Goal: Transaction & Acquisition: Purchase product/service

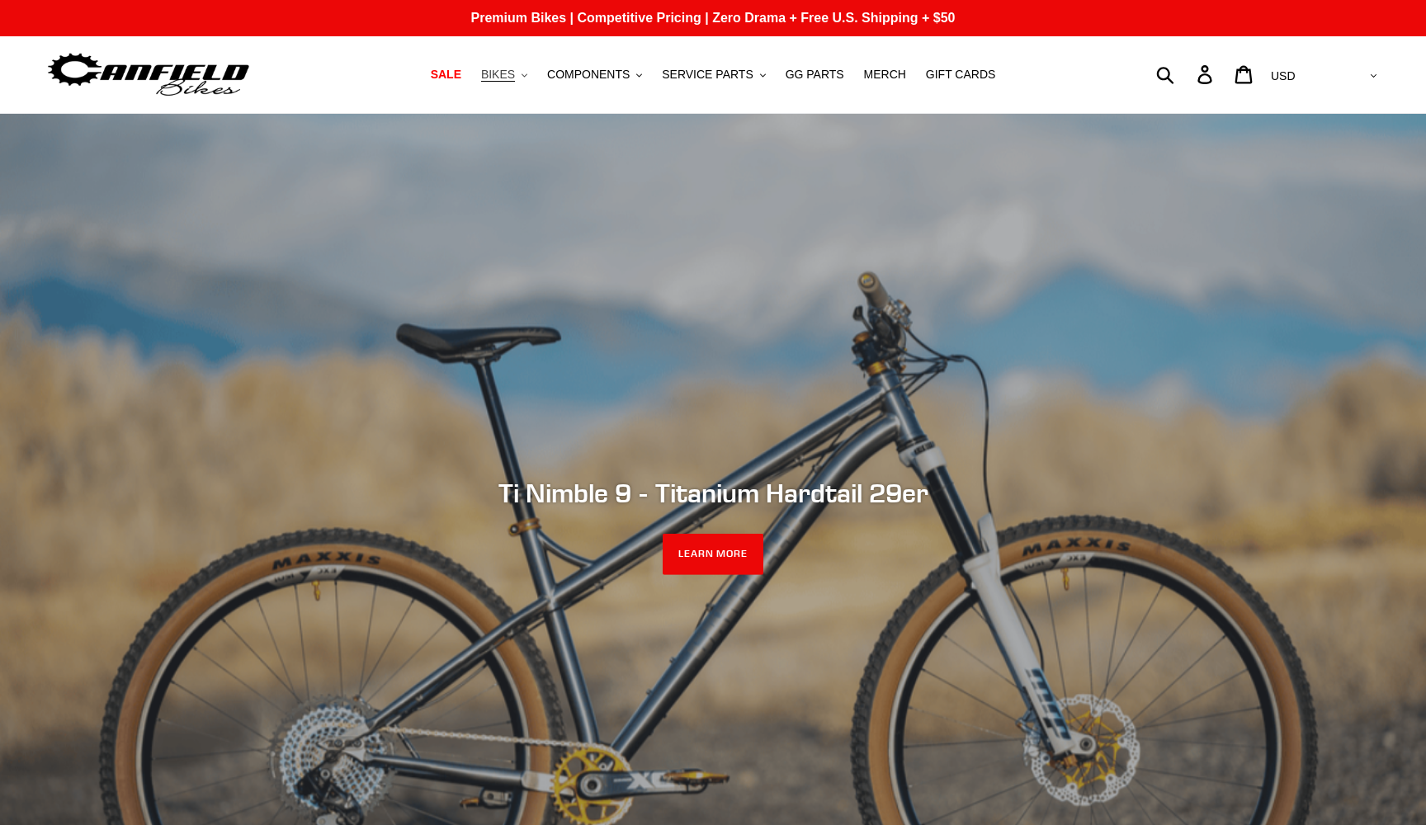
click at [515, 77] on span "BIKES" at bounding box center [498, 75] width 34 height 14
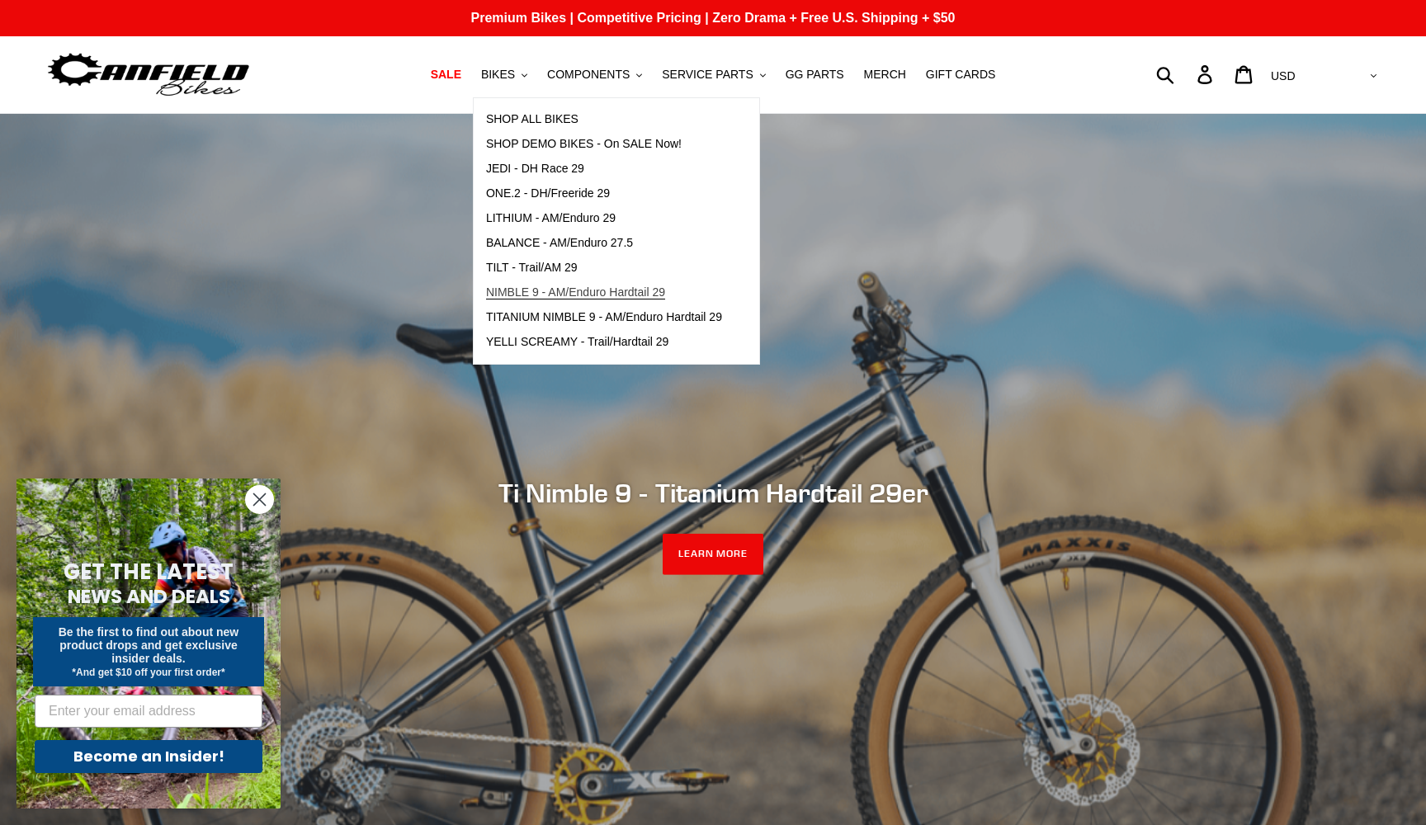
click at [528, 295] on span "NIMBLE 9 - AM/Enduro Hardtail 29" at bounding box center [575, 292] width 179 height 14
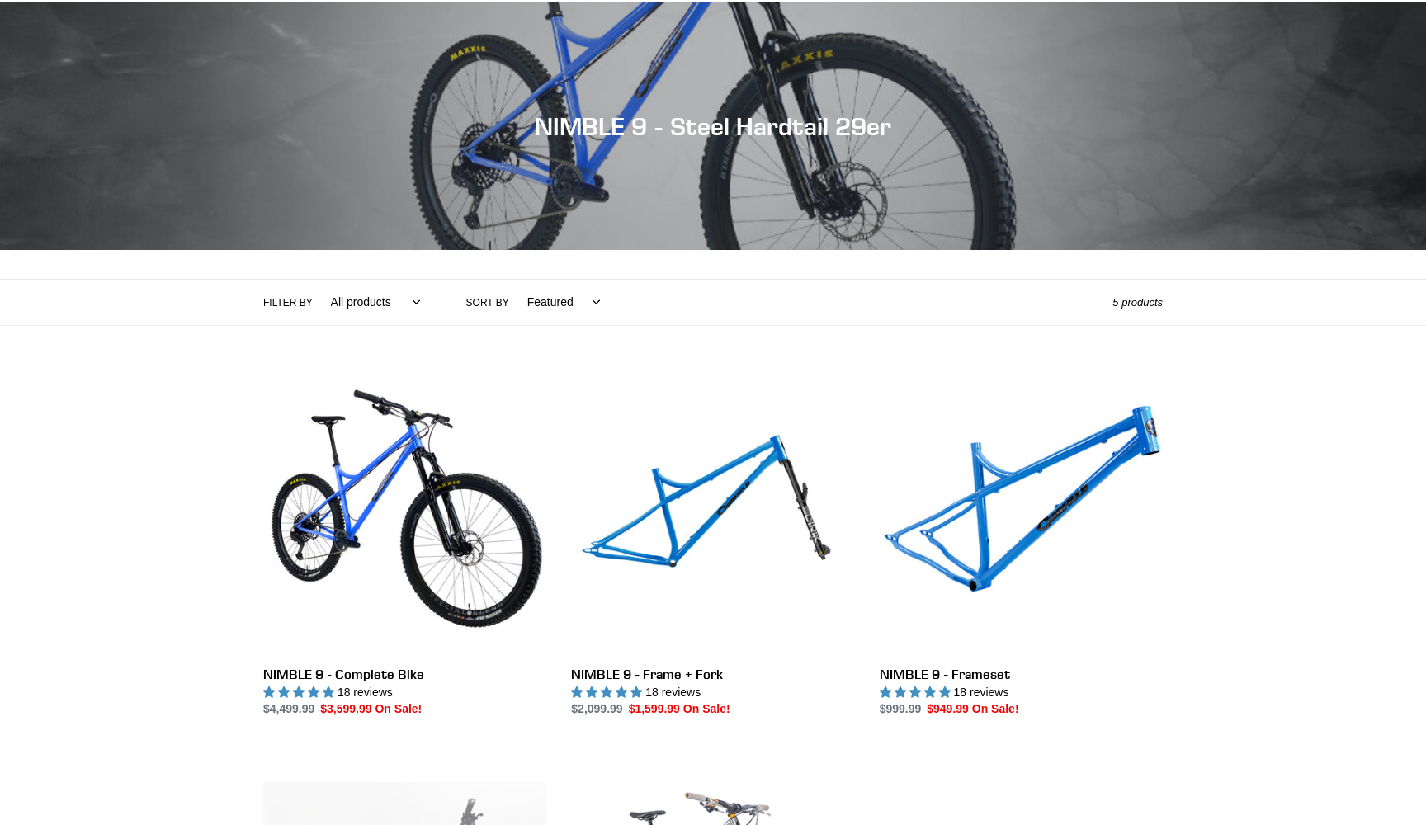
scroll to position [488, 0]
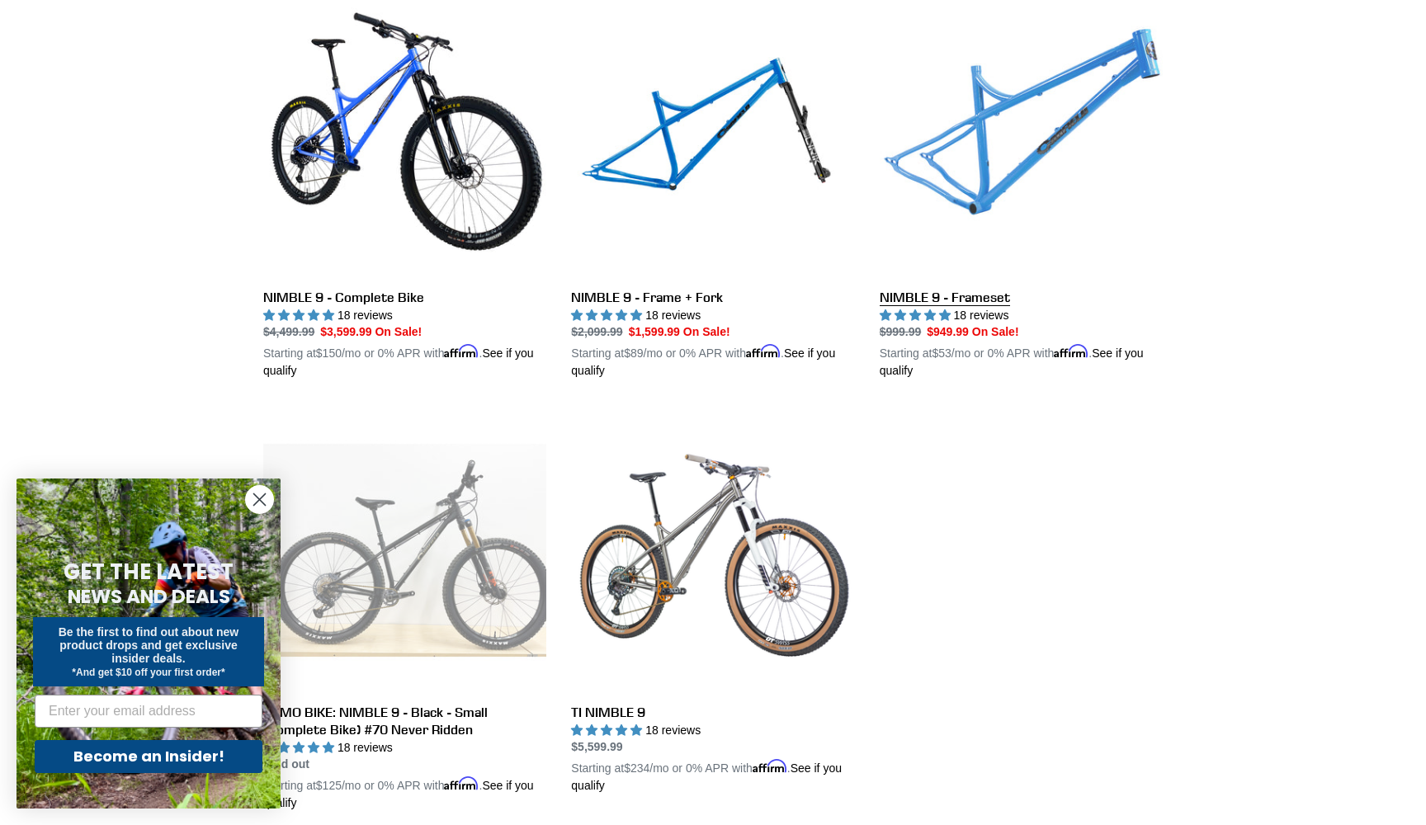
click at [1006, 177] on link "NIMBLE 9 - Frameset" at bounding box center [1021, 187] width 283 height 386
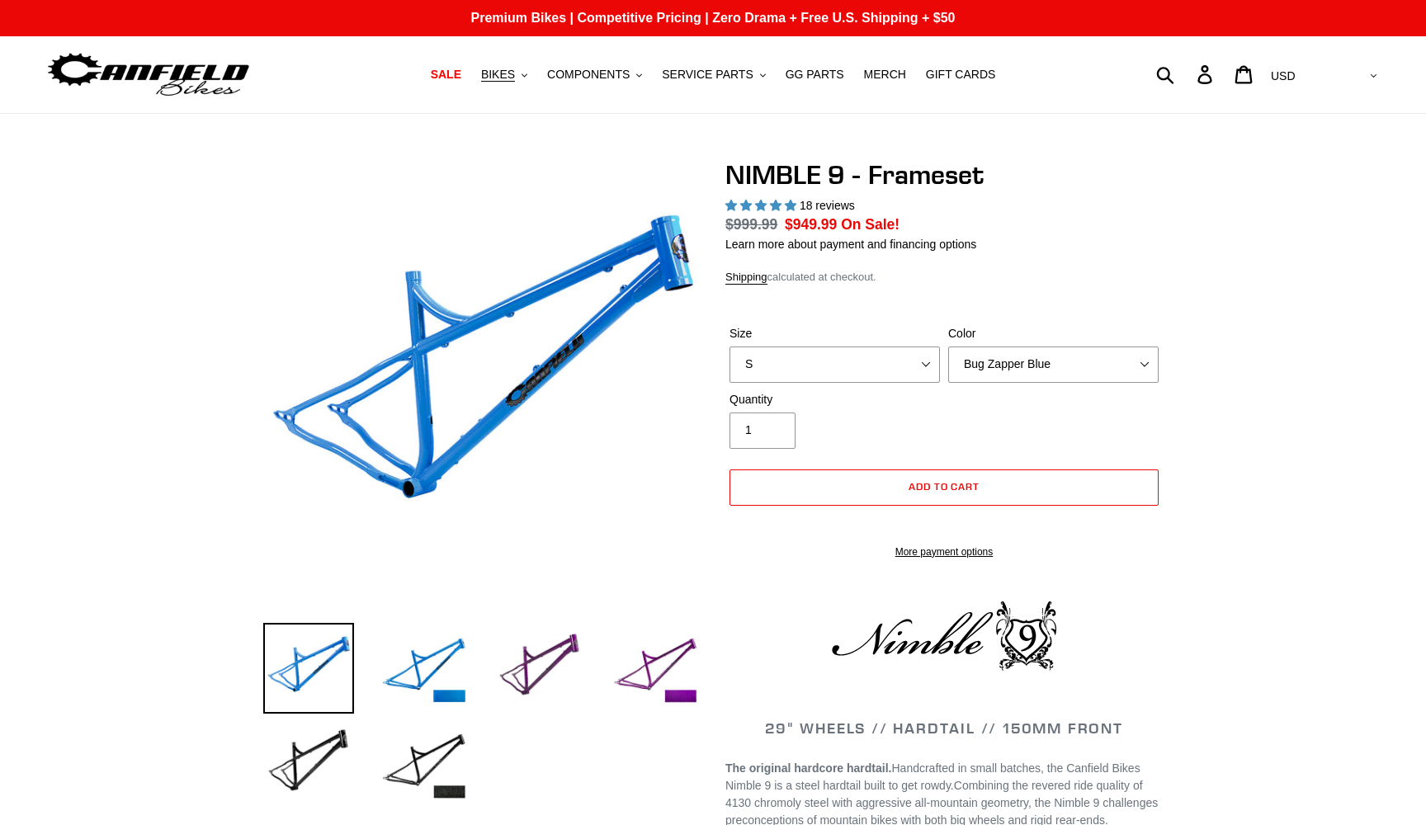
select select "highest-rating"
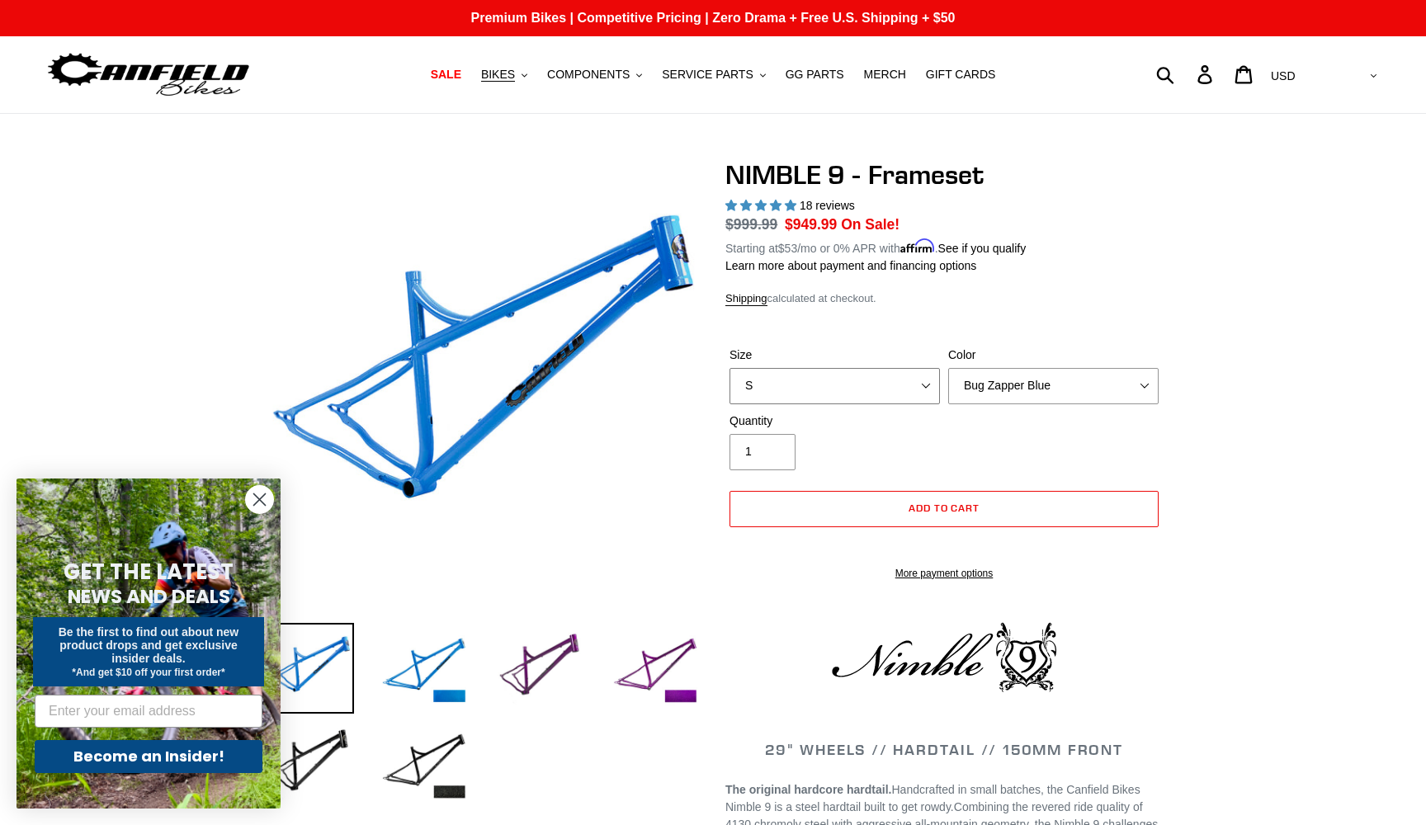
select select "XL"
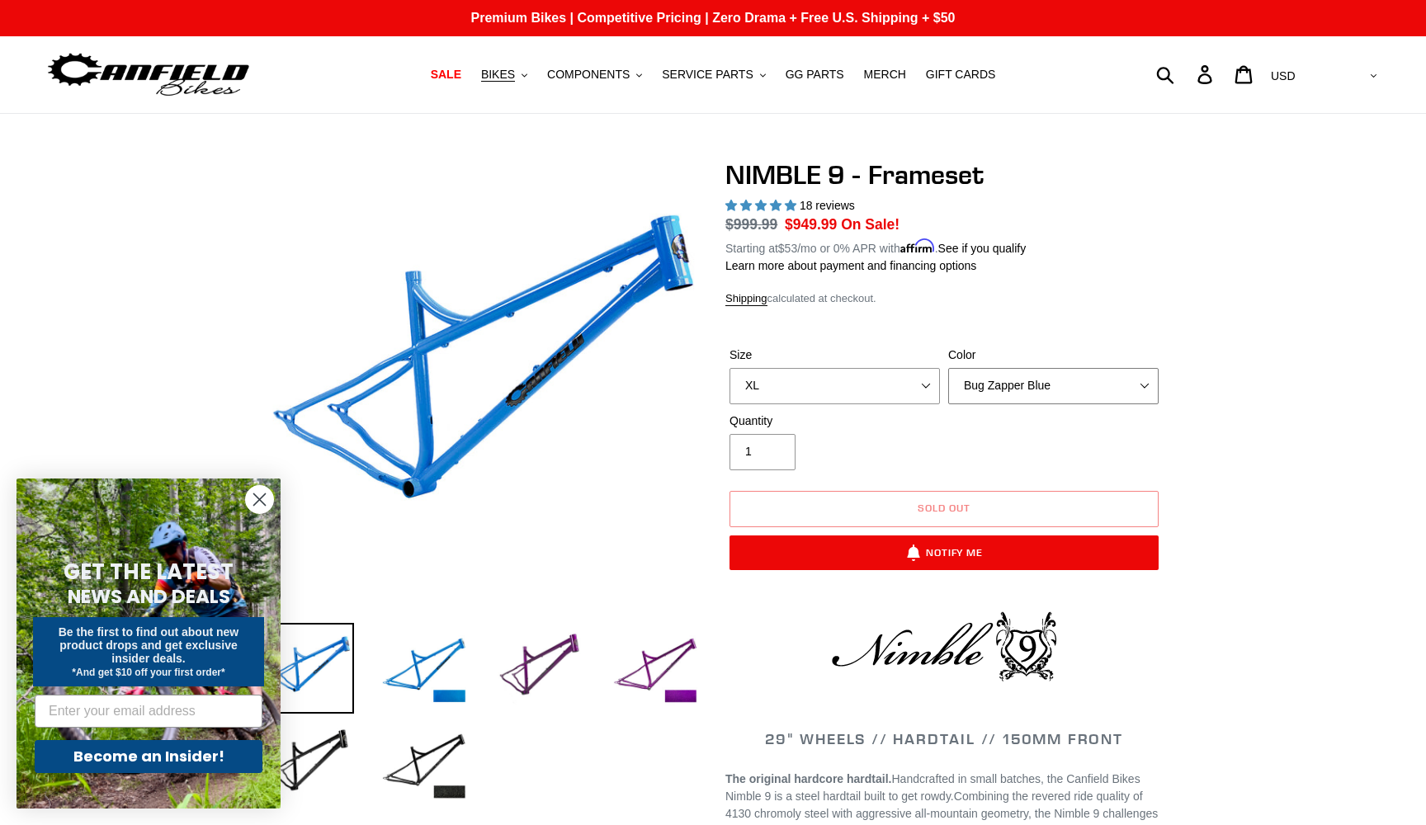
select select "Purple Haze -Sold Out"
